Goal: Task Accomplishment & Management: Use online tool/utility

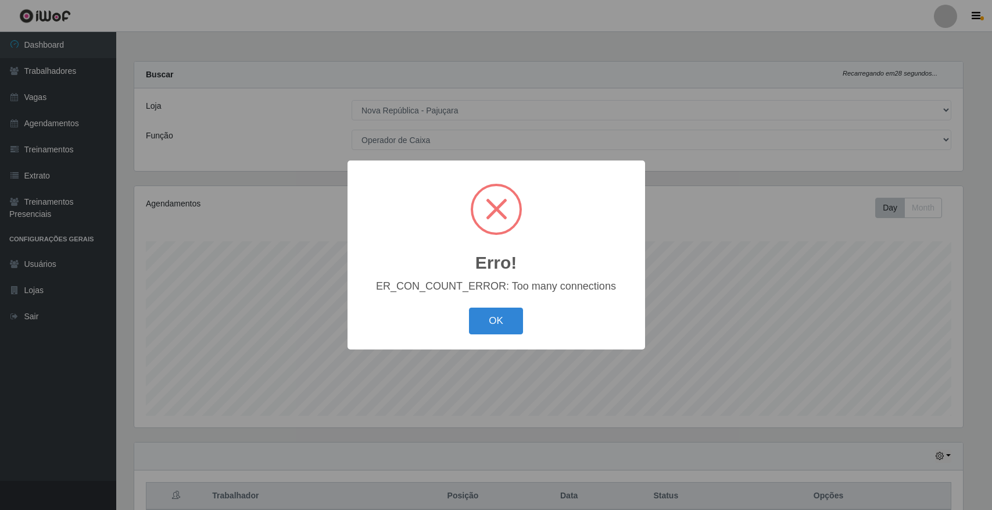
select select "65"
select select "22"
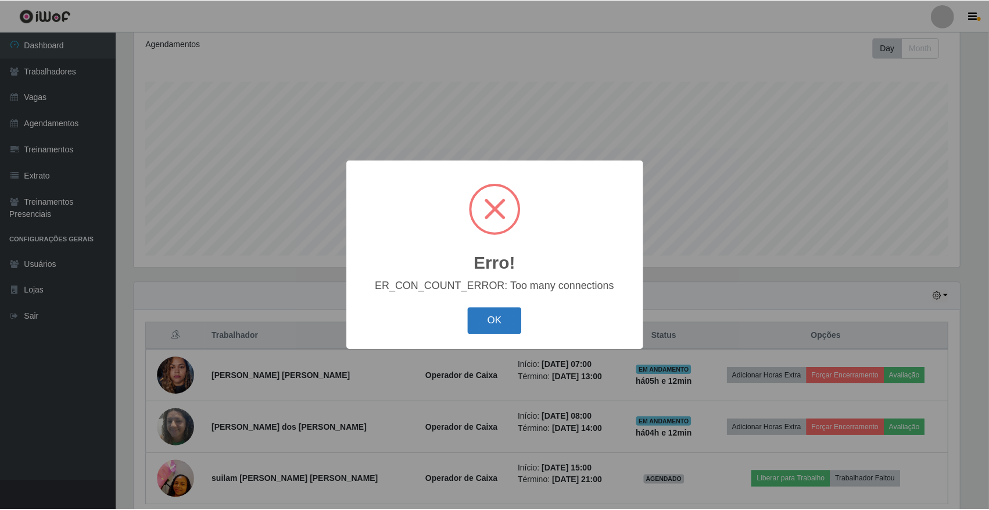
scroll to position [242, 829]
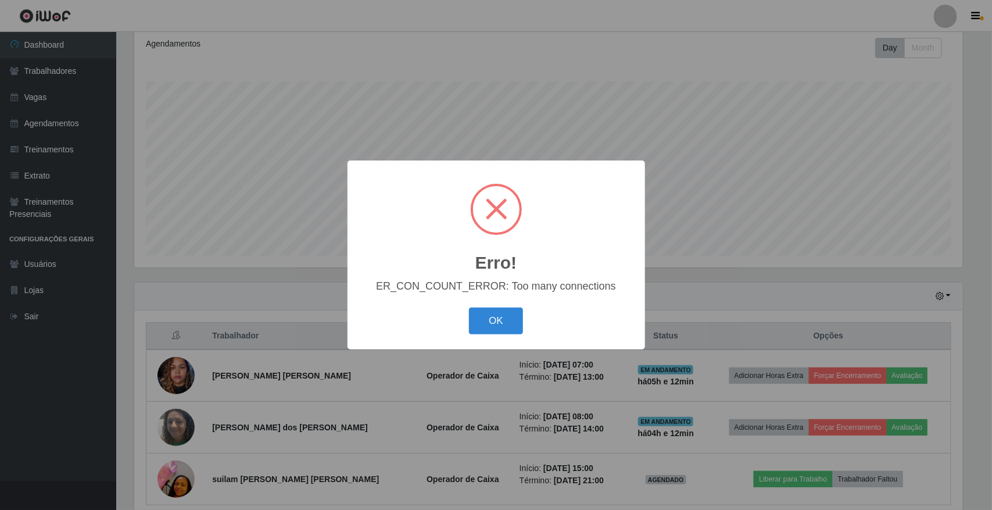
click at [733, 280] on div "Erro! × ER_CON_COUNT_ERROR: Too many connections OK Cancel" at bounding box center [496, 255] width 992 height 510
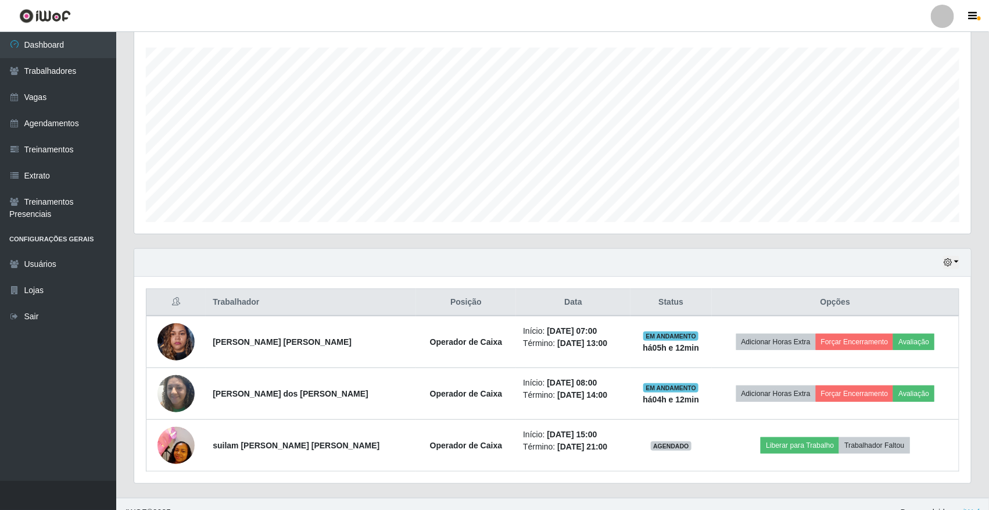
scroll to position [212, 0]
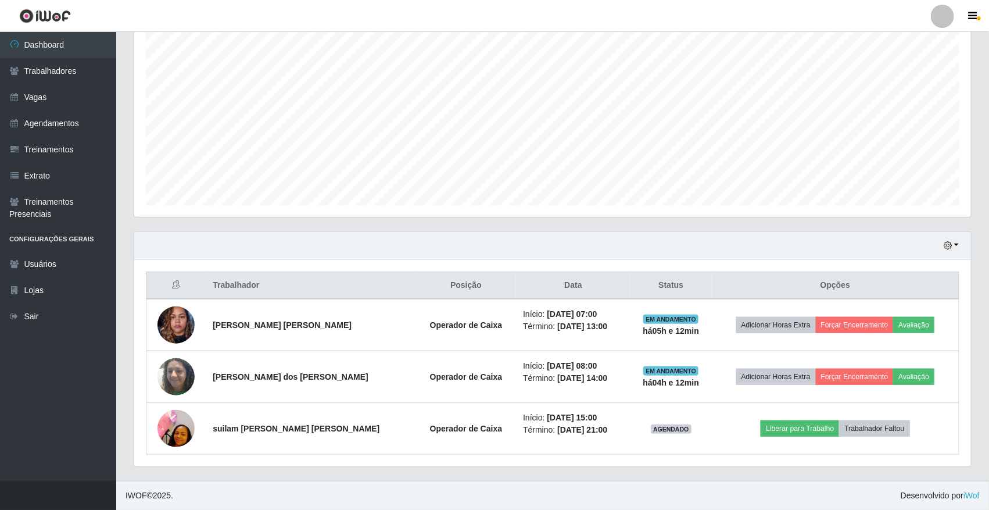
click at [962, 244] on div "Hoje 1 dia 3 dias 1 Semana Não encerrados" at bounding box center [552, 246] width 837 height 28
click at [62, 108] on link "Vagas" at bounding box center [58, 97] width 116 height 26
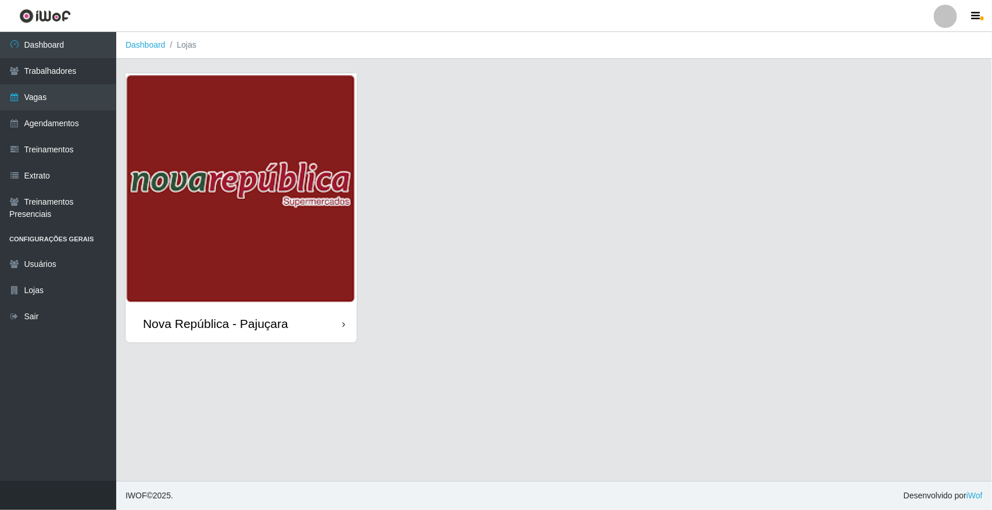
click at [139, 131] on img at bounding box center [241, 188] width 231 height 231
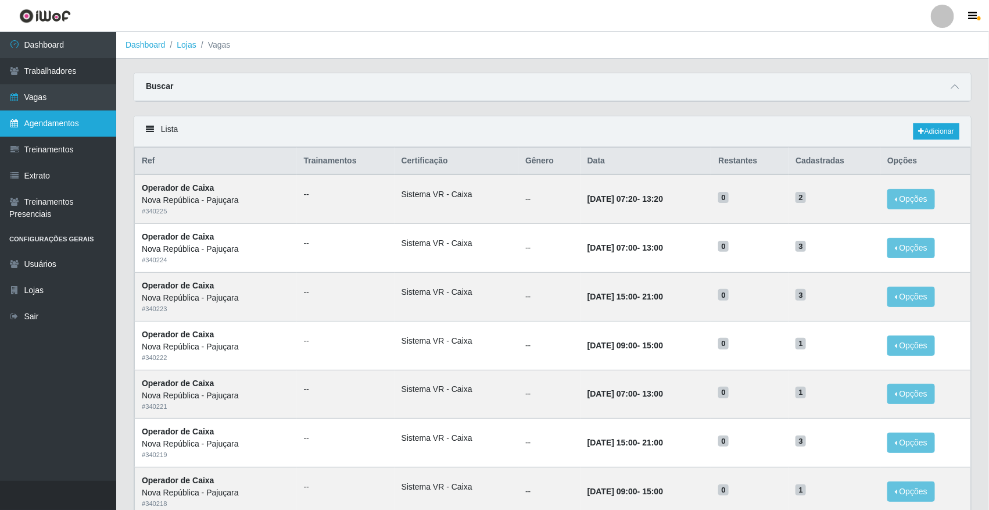
click at [67, 126] on link "Agendamentos" at bounding box center [58, 123] width 116 height 26
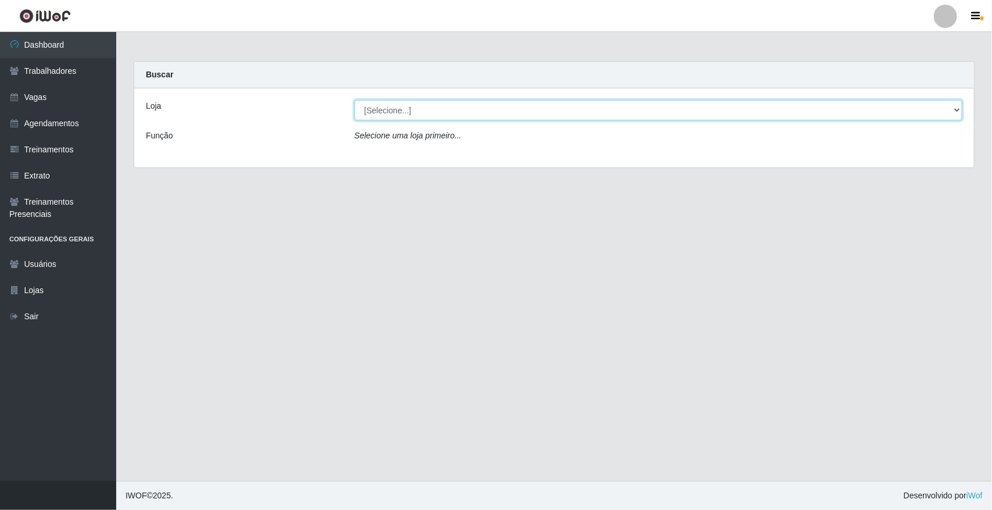
click at [428, 103] on select "[Selecione...] [GEOGRAPHIC_DATA]" at bounding box center [658, 110] width 608 height 20
select select "65"
click at [354, 100] on select "[Selecione...] [GEOGRAPHIC_DATA]" at bounding box center [658, 110] width 608 height 20
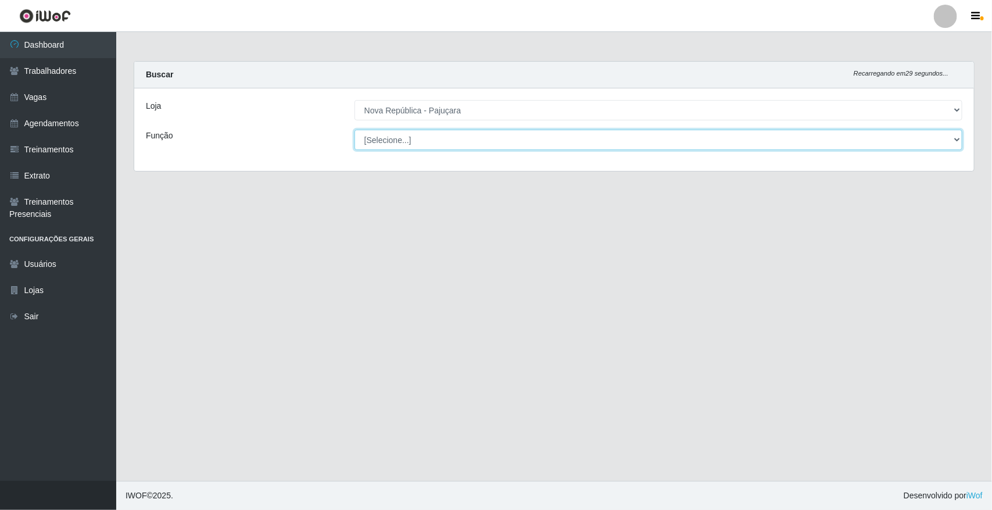
click at [404, 132] on select "[Selecione...] Balconista Operador de Caixa Repositor" at bounding box center [658, 140] width 608 height 20
drag, startPoint x: 404, startPoint y: 132, endPoint x: 404, endPoint y: 138, distance: 5.8
click at [404, 132] on select "[Selecione...] Balconista Operador de Caixa Repositor" at bounding box center [658, 140] width 608 height 20
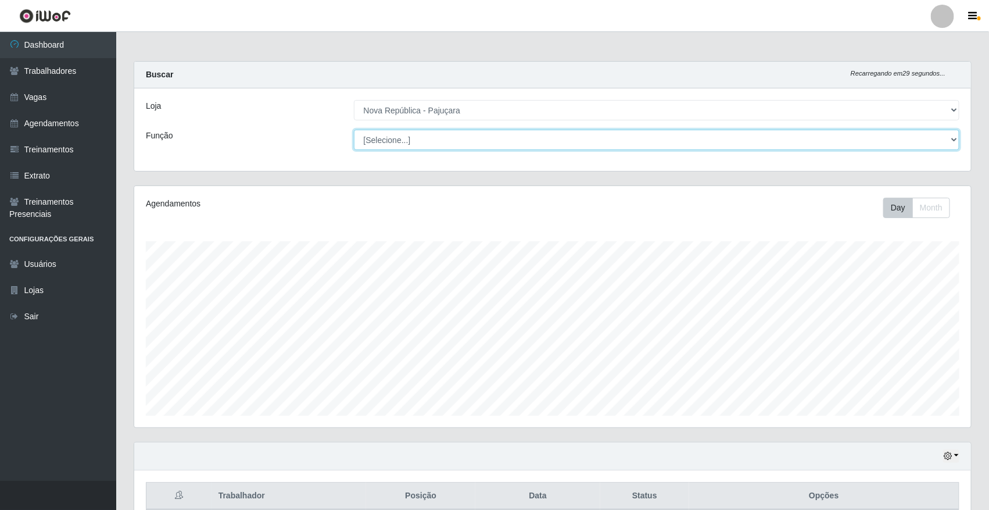
scroll to position [242, 837]
click at [405, 143] on select "[Selecione...] Balconista Operador de Caixa Repositor" at bounding box center [657, 140] width 606 height 20
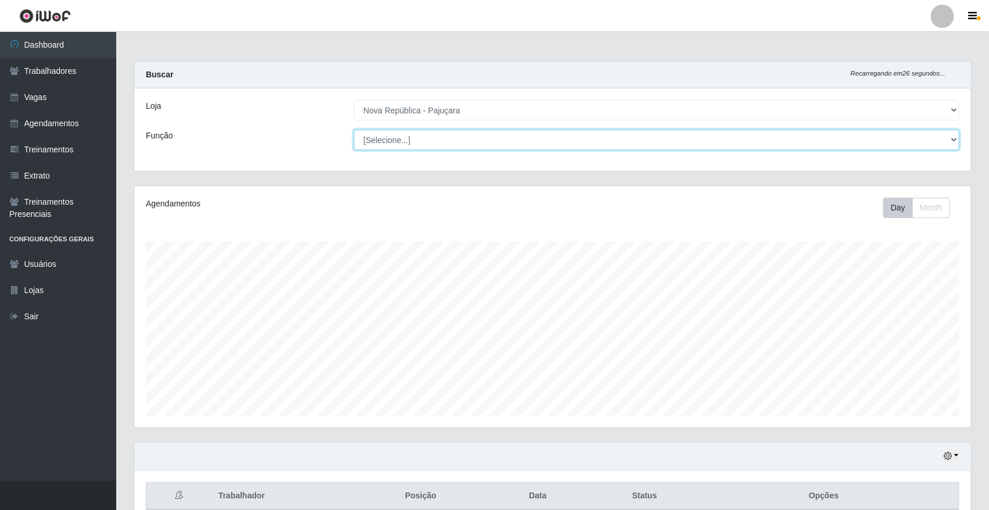
drag, startPoint x: 405, startPoint y: 143, endPoint x: 404, endPoint y: 175, distance: 32.0
click at [404, 175] on div "Carregando... Buscar Recarregando em 26 segundos... Loja [Selecione...] [GEOGRA…" at bounding box center [552, 123] width 855 height 124
select select "22"
click at [354, 130] on select "[Selecione...] Balconista Operador de Caixa Repositor" at bounding box center [657, 140] width 606 height 20
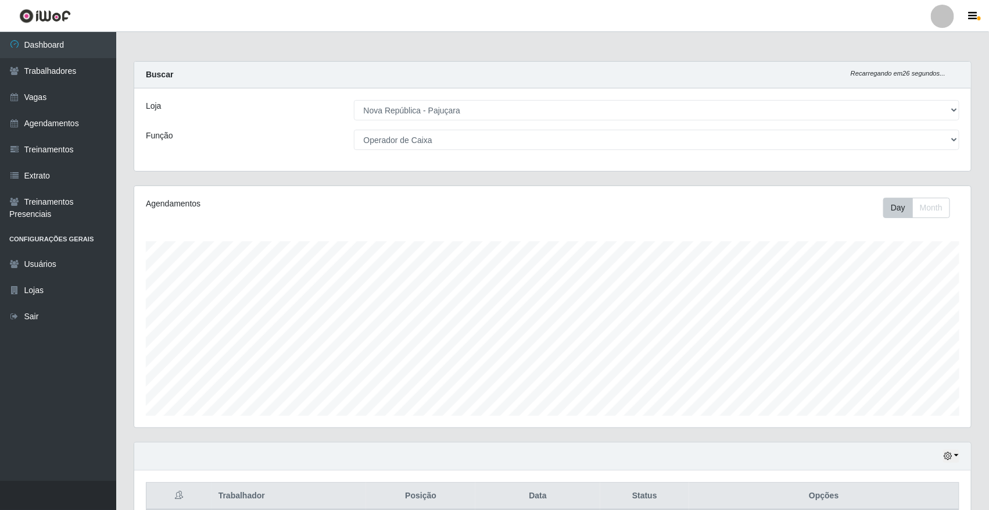
click at [399, 198] on div "Agendamentos Day Month" at bounding box center [552, 306] width 837 height 241
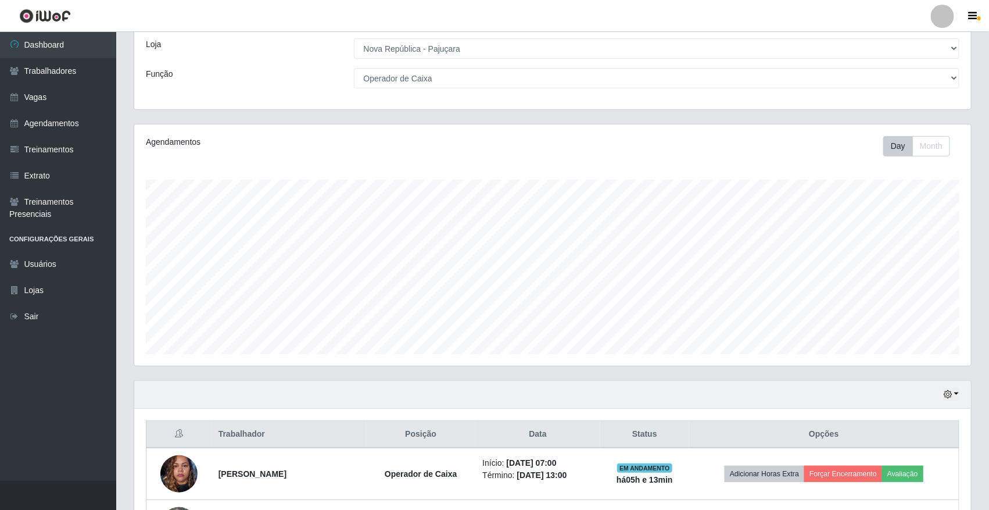
scroll to position [145, 0]
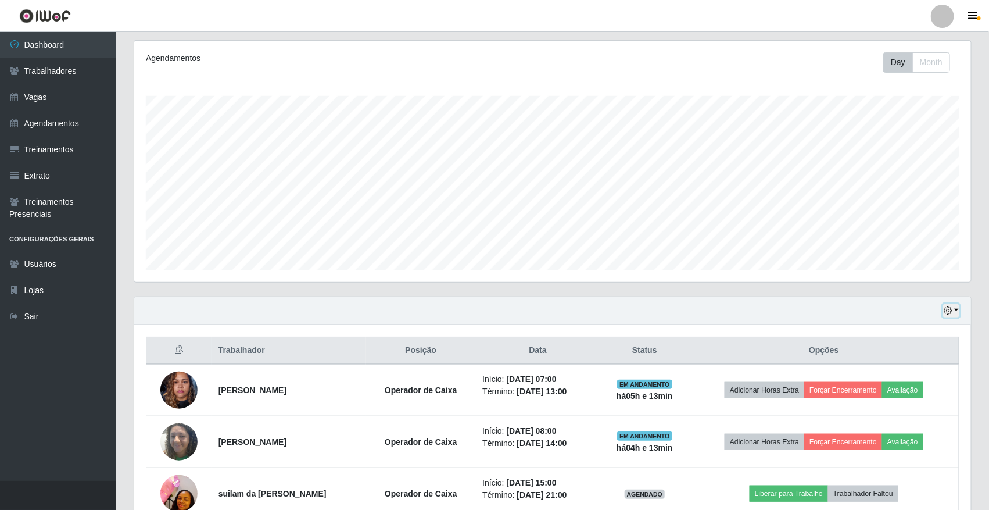
click at [959, 310] on button "button" at bounding box center [951, 310] width 16 height 13
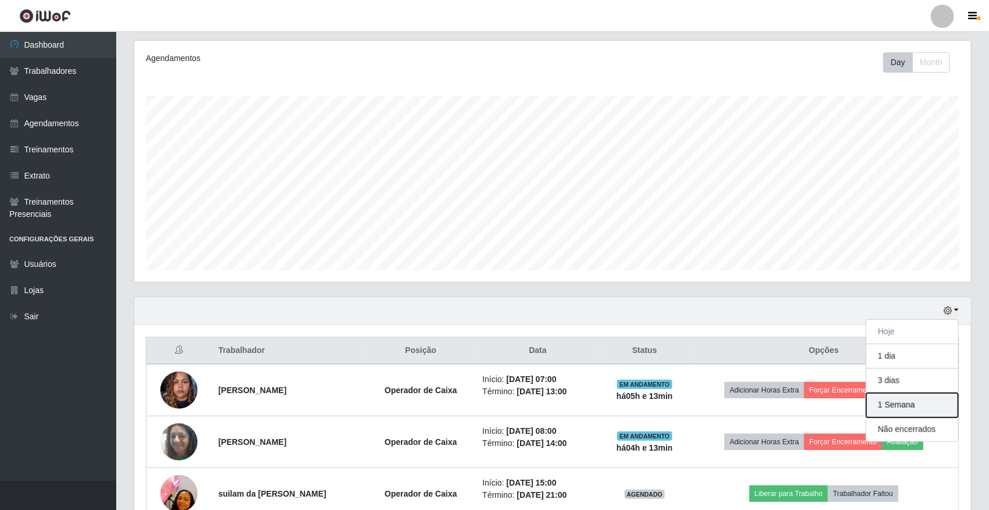
click at [905, 401] on button "1 Semana" at bounding box center [912, 405] width 92 height 24
click at [905, 325] on div "Hoje 1 dia 3 dias 1 Semana Não encerrados" at bounding box center [552, 311] width 837 height 28
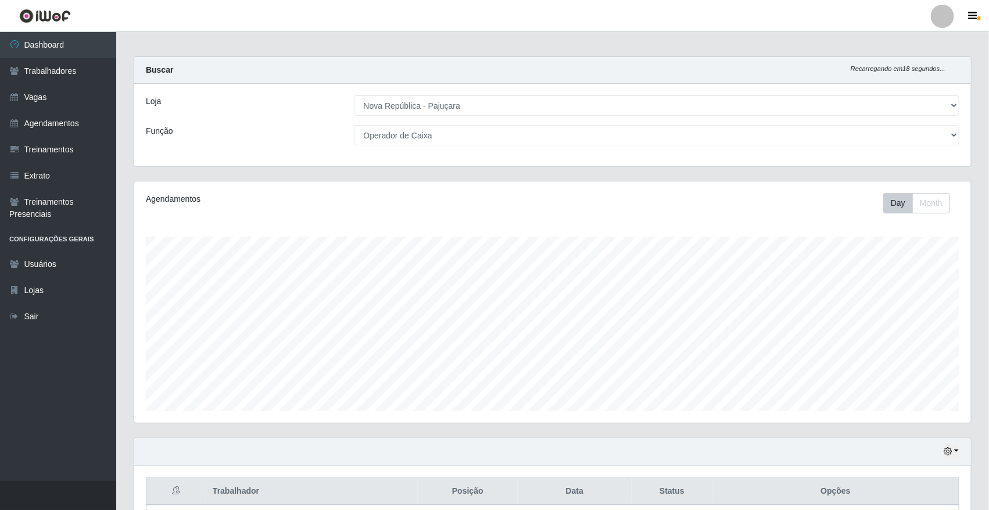
scroll to position [0, 0]
